Goal: Task Accomplishment & Management: Complete application form

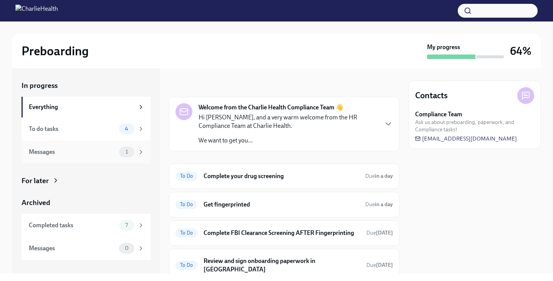
click at [109, 148] on div "Messages" at bounding box center [72, 152] width 87 height 8
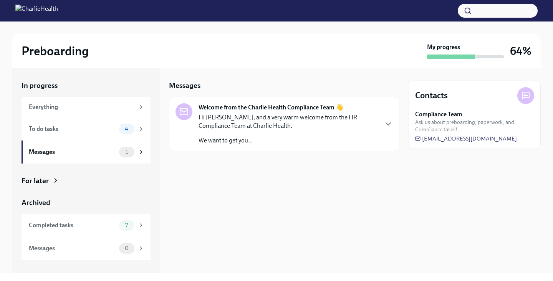
click at [322, 125] on p "Hi [PERSON_NAME], and a very warm welcome from the HR Compliance Team at Charli…" at bounding box center [287, 121] width 179 height 17
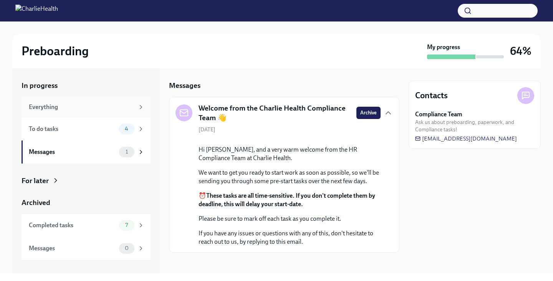
click at [92, 108] on div "Everything" at bounding box center [82, 107] width 106 height 8
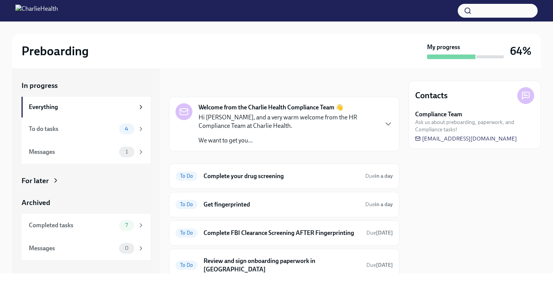
scroll to position [25, 0]
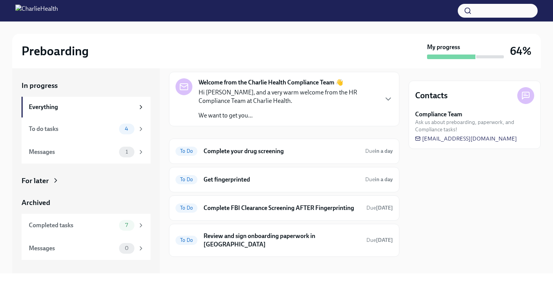
click at [240, 152] on h6 "Complete your drug screening" at bounding box center [280, 151] width 155 height 8
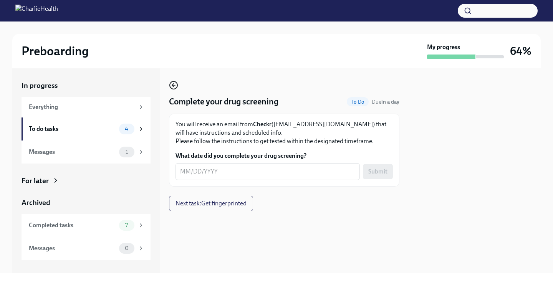
drag, startPoint x: 0, startPoint y: 0, endPoint x: 173, endPoint y: 83, distance: 192.1
click at [173, 83] on icon "button" at bounding box center [173, 85] width 9 height 9
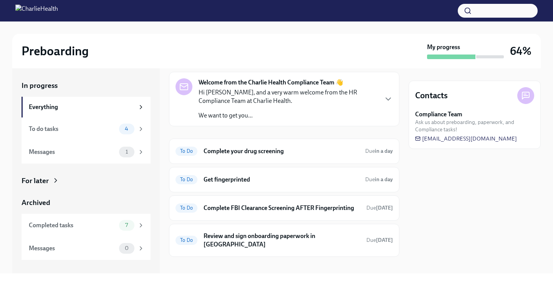
scroll to position [25, 0]
drag, startPoint x: 173, startPoint y: 83, endPoint x: 94, endPoint y: 123, distance: 88.9
click at [94, 124] on div "To do tasks 4" at bounding box center [87, 129] width 116 height 11
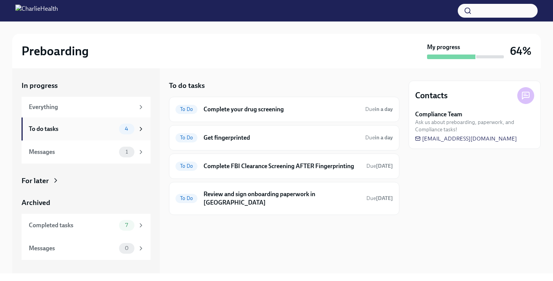
click at [201, 166] on div "To Do Complete FBI Clearance Screening AFTER Fingerprinting Due [DATE]" at bounding box center [283, 166] width 217 height 12
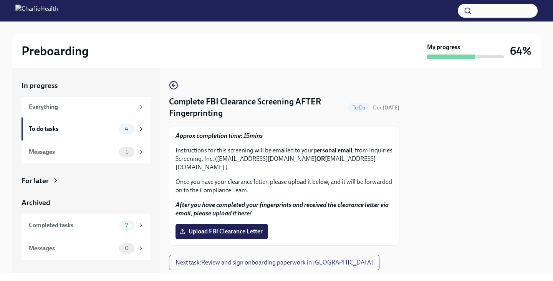
click at [170, 79] on div "Complete FBI Clearance Screening AFTER Fingerprinting To Do Due [DATE] Approx c…" at bounding box center [284, 170] width 230 height 205
click at [172, 81] on circle "button" at bounding box center [174, 85] width 8 height 8
